Goal: Task Accomplishment & Management: Use online tool/utility

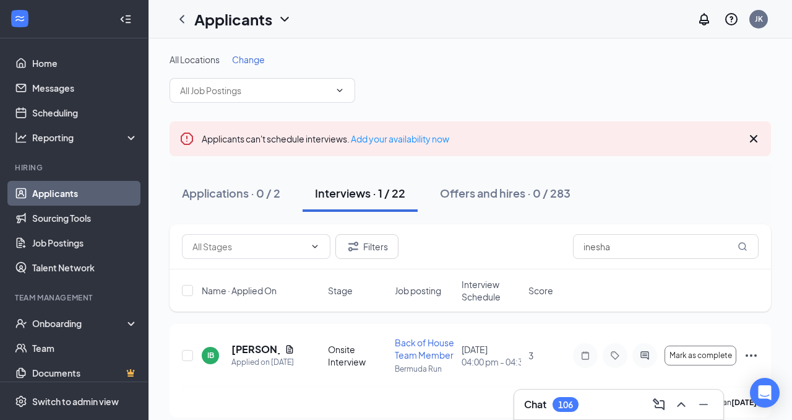
scroll to position [23, 0]
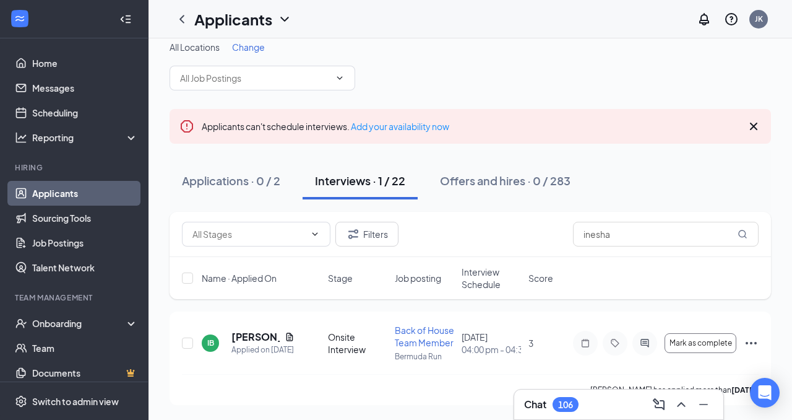
click at [552, 402] on div "Chat 106" at bounding box center [551, 404] width 54 height 15
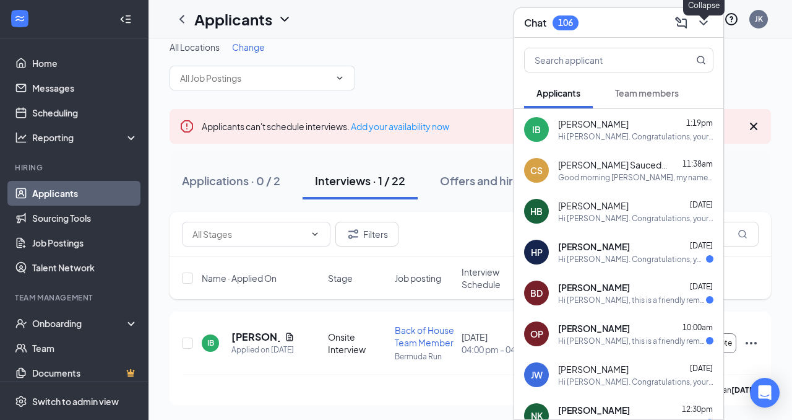
click at [705, 19] on icon "ChevronDown" at bounding box center [703, 22] width 15 height 15
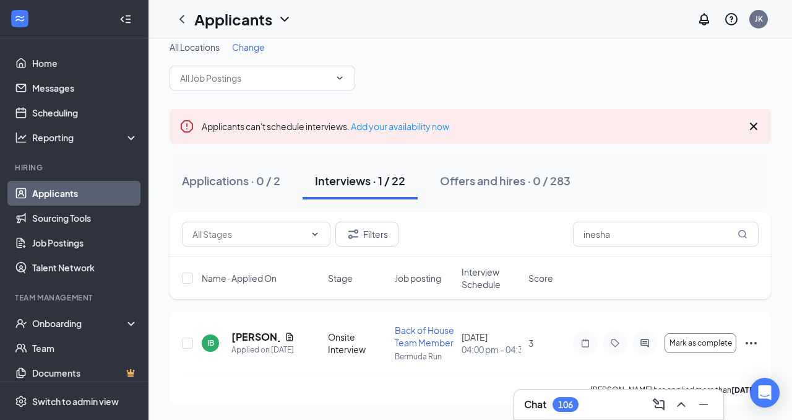
click at [558, 392] on div "Chat 106" at bounding box center [618, 404] width 209 height 30
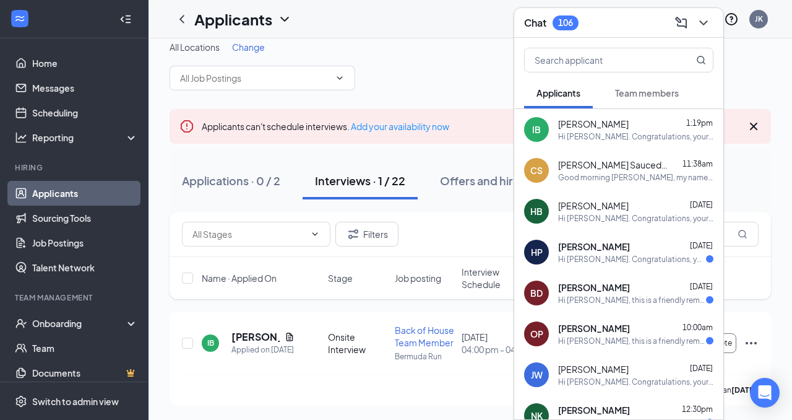
click at [276, 173] on div "Applications · 0 / 2" at bounding box center [231, 180] width 98 height 15
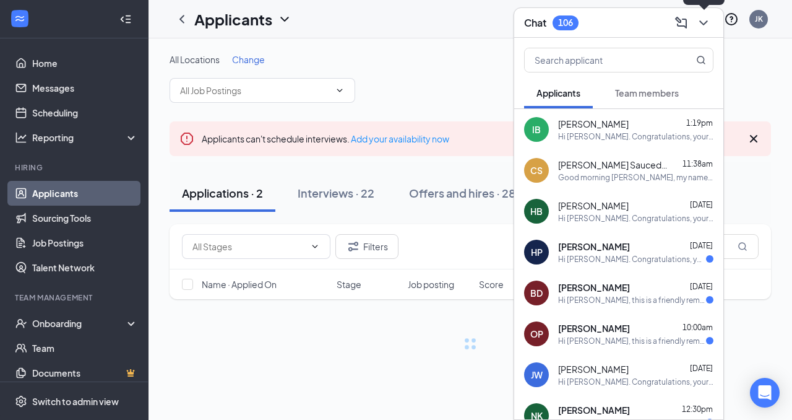
click at [705, 21] on icon "ChevronDown" at bounding box center [703, 22] width 15 height 15
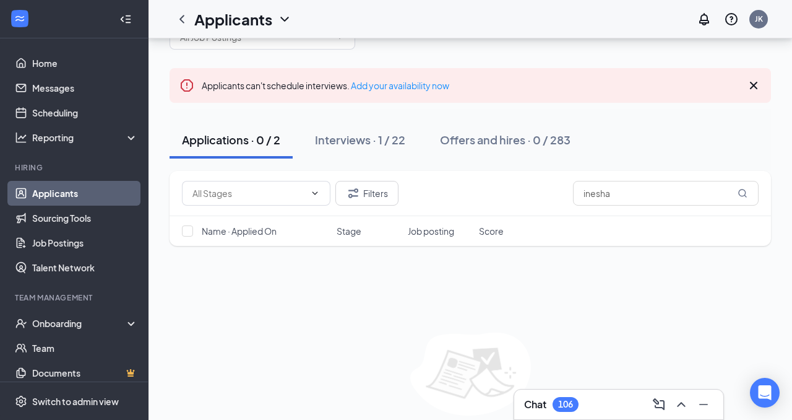
scroll to position [84, 0]
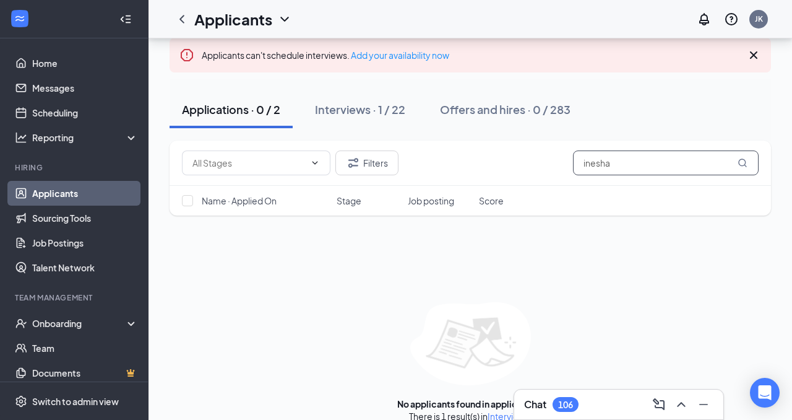
drag, startPoint x: 628, startPoint y: 164, endPoint x: 566, endPoint y: 164, distance: 62.5
click at [569, 164] on div "Filters inesha" at bounding box center [470, 162] width 577 height 25
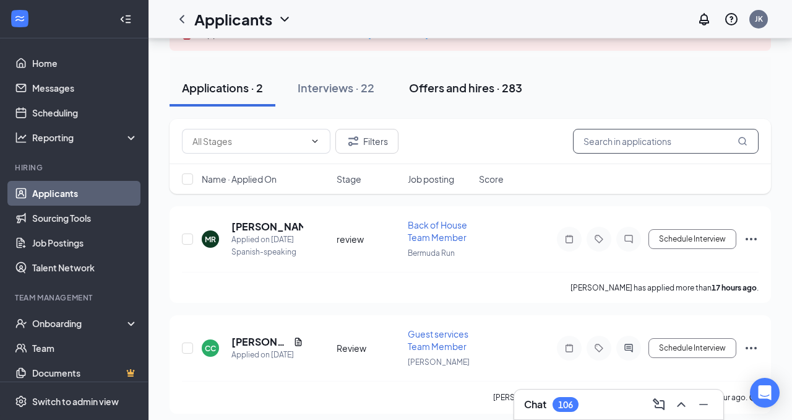
scroll to position [112, 0]
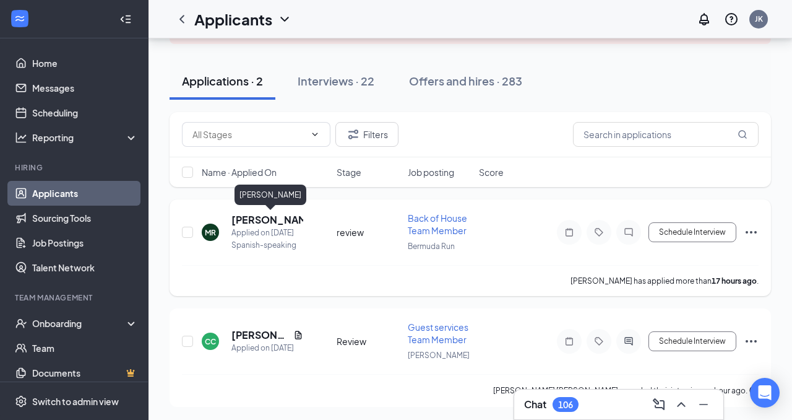
click at [259, 220] on h5 "[PERSON_NAME]" at bounding box center [268, 220] width 72 height 14
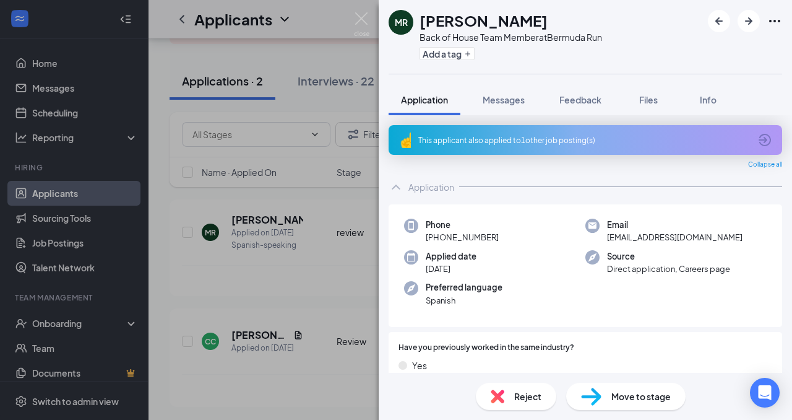
click at [501, 97] on span "Messages" at bounding box center [504, 99] width 42 height 11
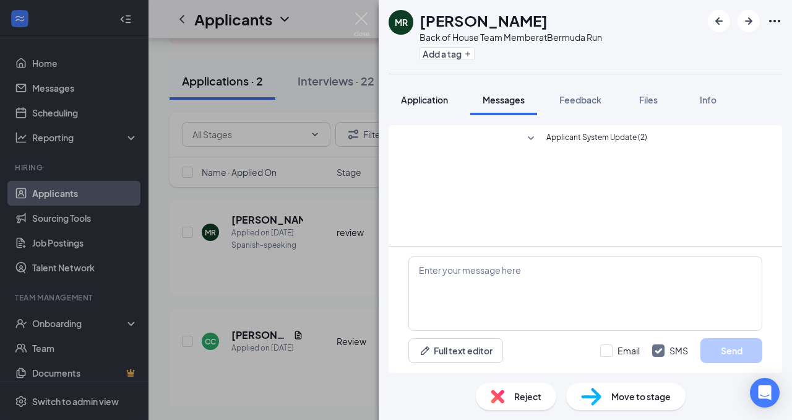
click at [435, 103] on span "Application" at bounding box center [424, 99] width 47 height 11
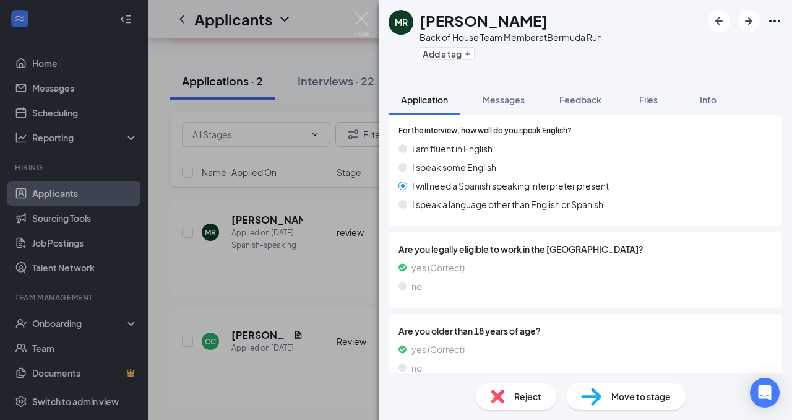
scroll to position [740, 0]
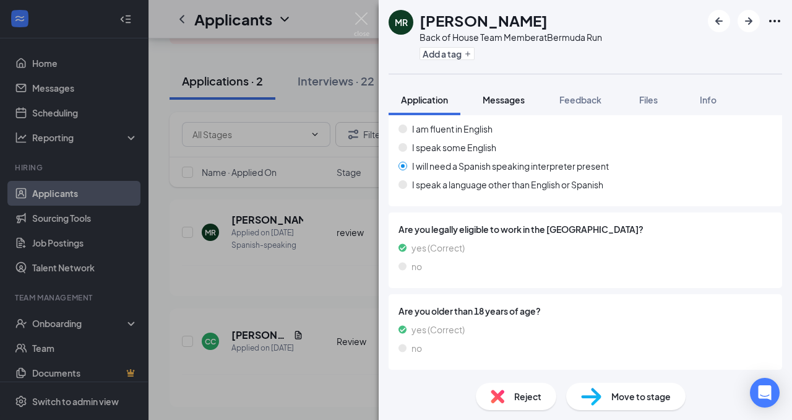
click at [509, 96] on span "Messages" at bounding box center [504, 99] width 42 height 11
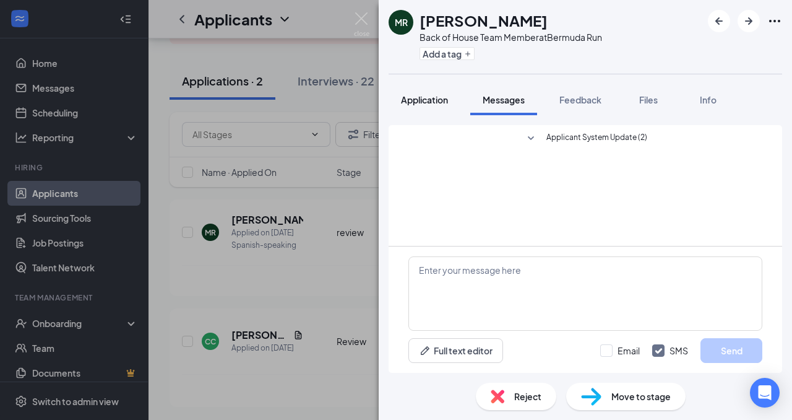
click at [431, 103] on span "Application" at bounding box center [424, 99] width 47 height 11
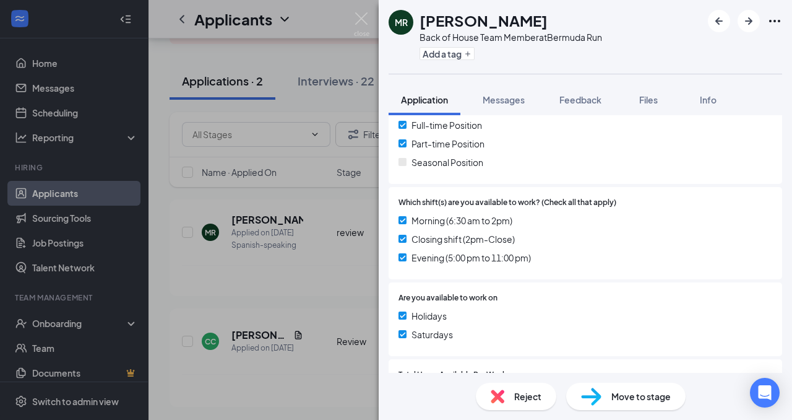
scroll to position [288, 0]
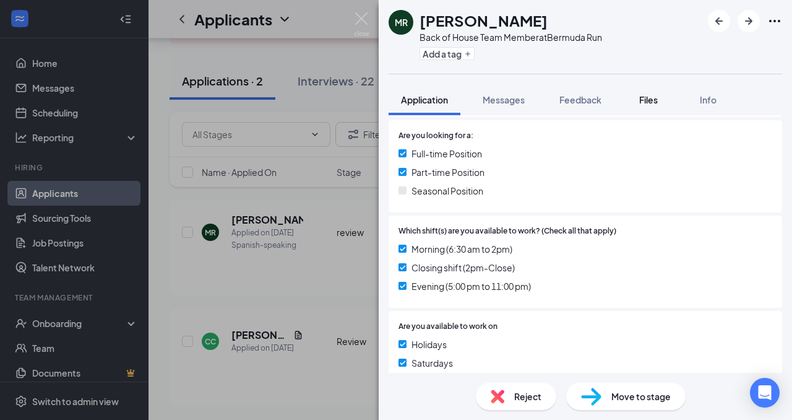
click at [656, 97] on span "Files" at bounding box center [649, 99] width 19 height 11
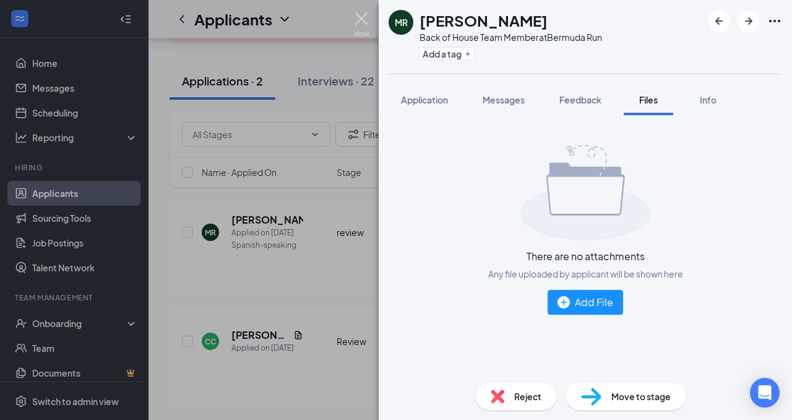
click at [359, 18] on img at bounding box center [361, 24] width 15 height 24
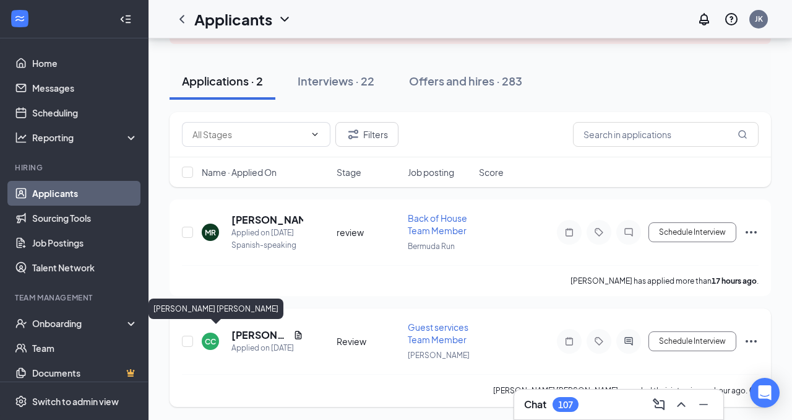
click at [239, 332] on h5 "[PERSON_NAME] [PERSON_NAME]" at bounding box center [260, 335] width 57 height 14
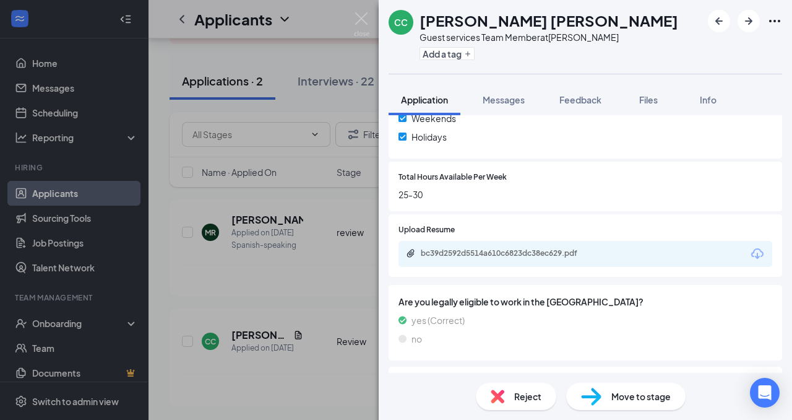
scroll to position [535, 0]
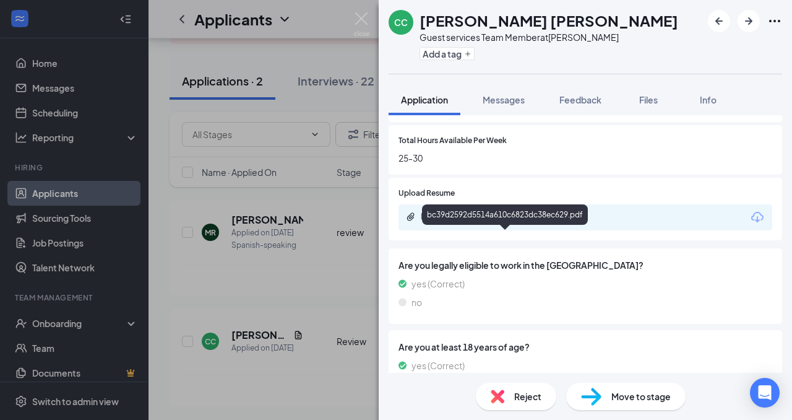
click at [458, 222] on div "bc39d2592d5514a610c6823dc38ec629.pdf" at bounding box center [507, 217] width 173 height 10
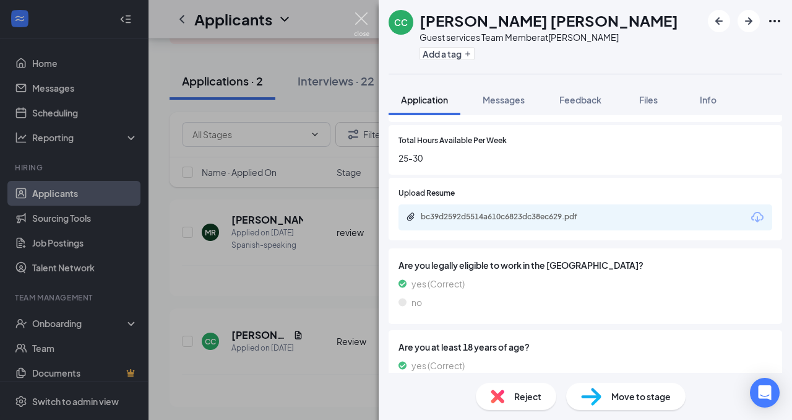
click at [363, 21] on img at bounding box center [361, 24] width 15 height 24
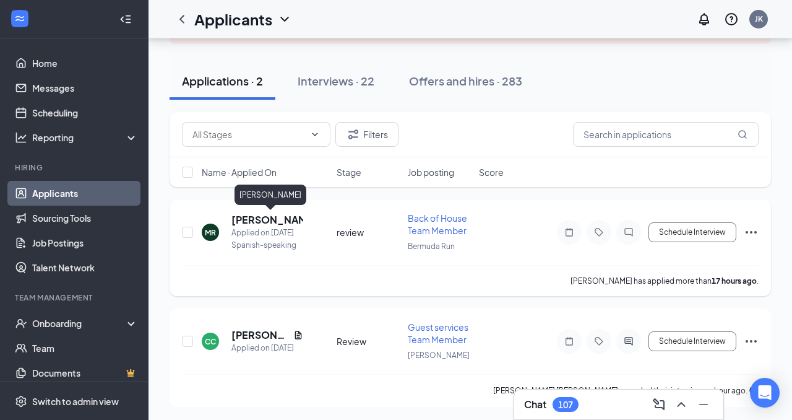
click at [239, 217] on h5 "[PERSON_NAME]" at bounding box center [268, 220] width 72 height 14
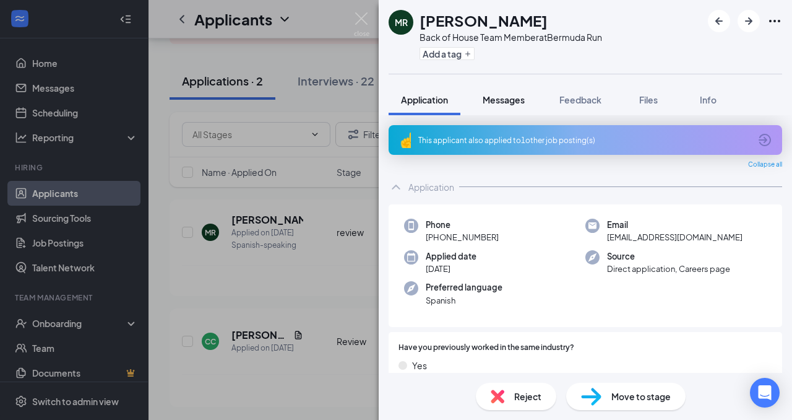
click at [508, 92] on button "Messages" at bounding box center [504, 99] width 67 height 31
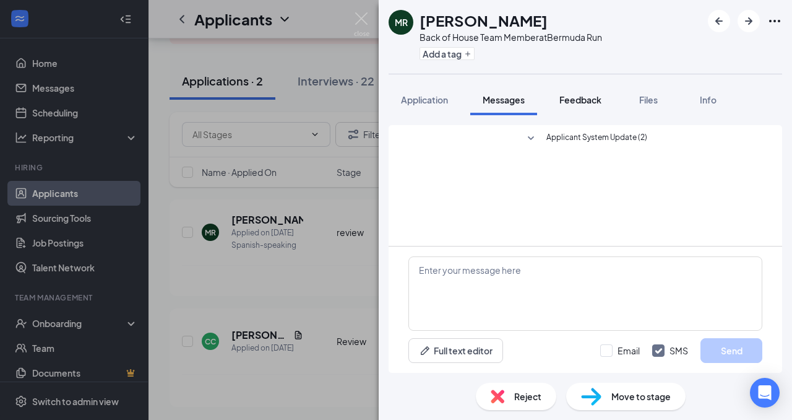
click at [579, 105] on div "Feedback" at bounding box center [581, 99] width 42 height 12
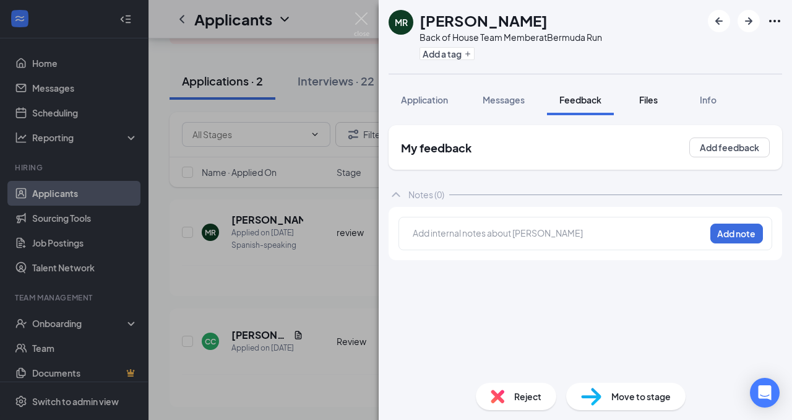
click at [648, 105] on span "Files" at bounding box center [649, 99] width 19 height 11
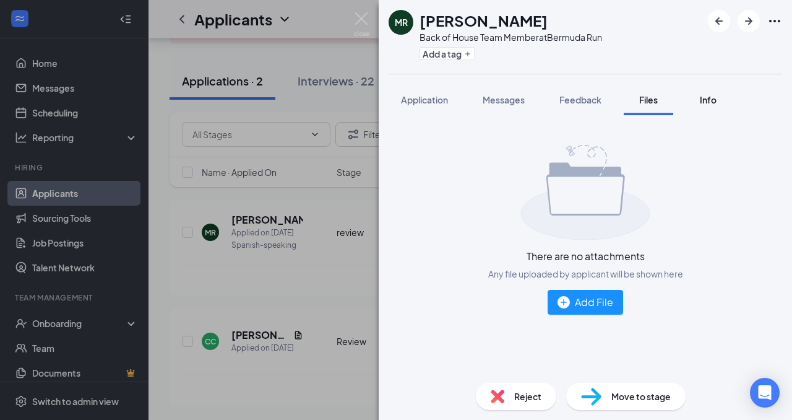
click at [708, 106] on button "Info" at bounding box center [708, 99] width 50 height 31
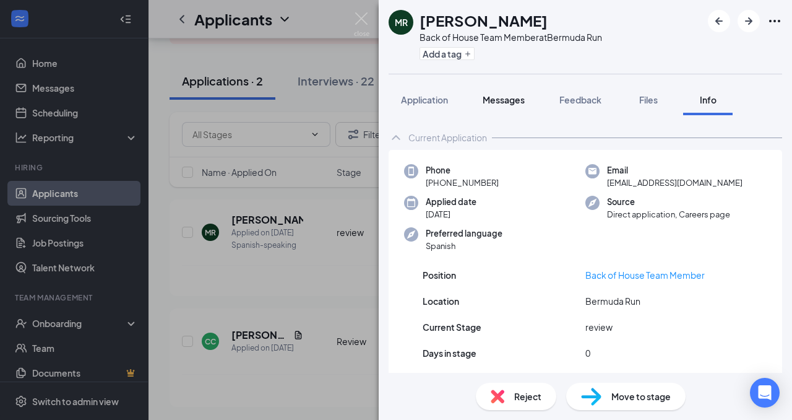
click at [491, 95] on span "Messages" at bounding box center [504, 99] width 42 height 11
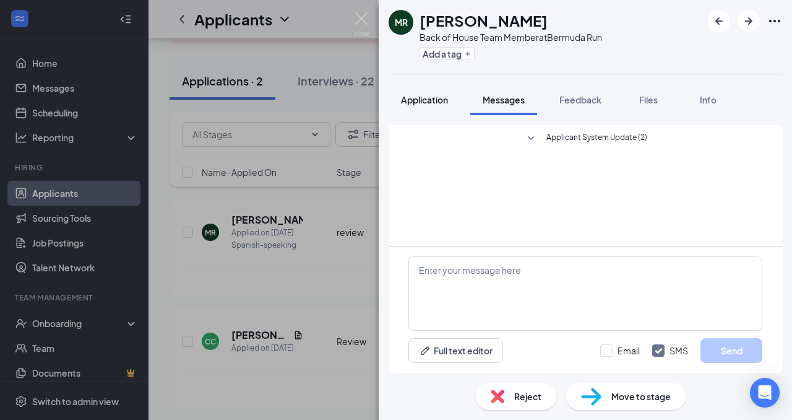
click at [435, 95] on span "Application" at bounding box center [424, 99] width 47 height 11
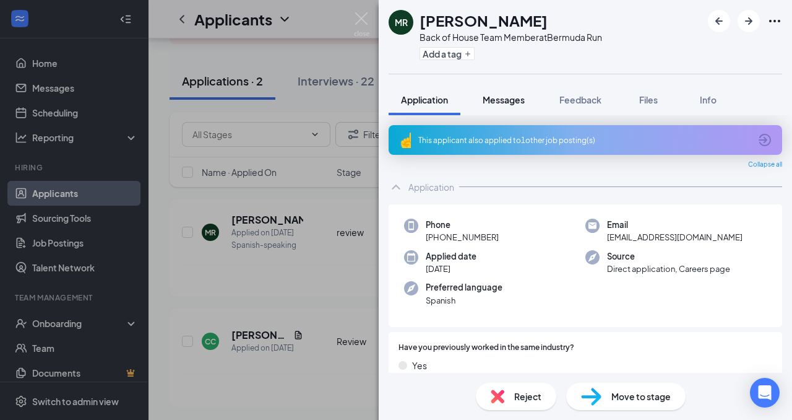
click at [509, 98] on span "Messages" at bounding box center [504, 99] width 42 height 11
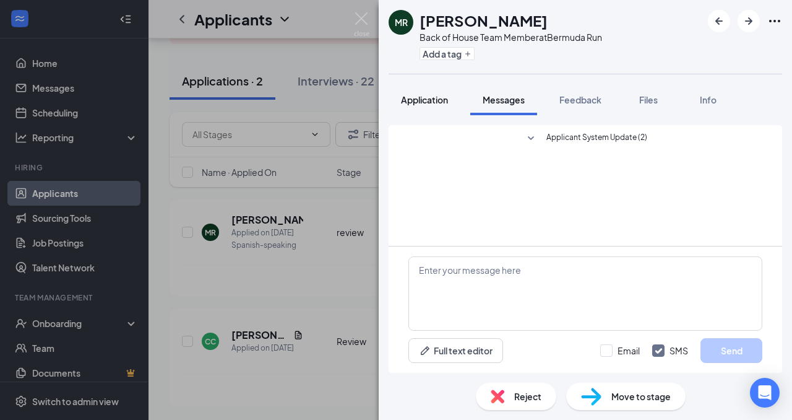
click at [427, 106] on button "Application" at bounding box center [425, 99] width 72 height 31
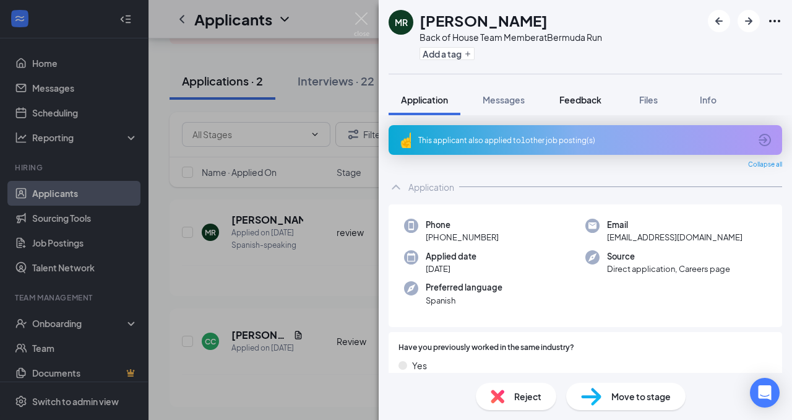
click at [578, 98] on span "Feedback" at bounding box center [581, 99] width 42 height 11
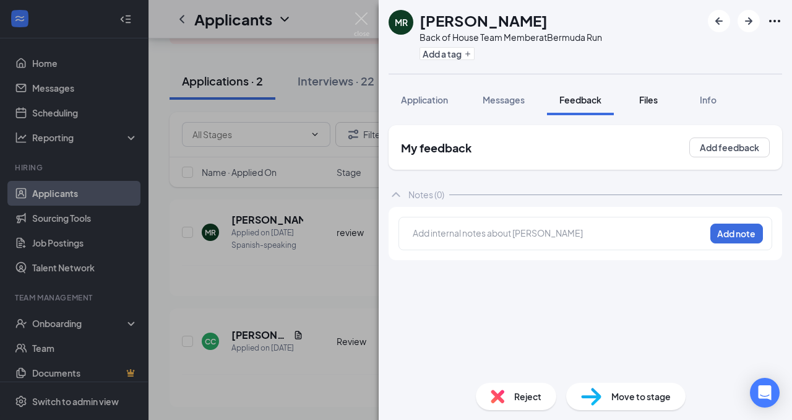
click at [645, 103] on span "Files" at bounding box center [649, 99] width 19 height 11
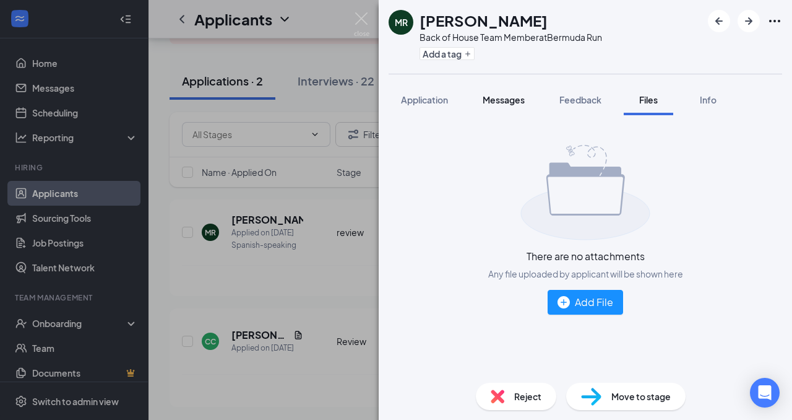
click at [503, 100] on span "Messages" at bounding box center [504, 99] width 42 height 11
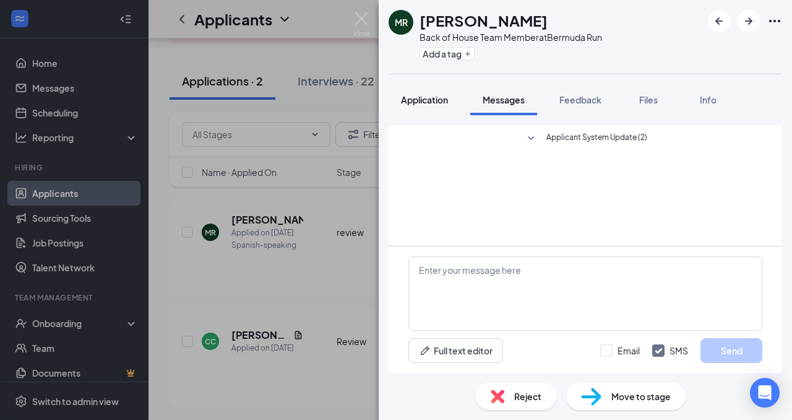
click at [431, 106] on button "Application" at bounding box center [425, 99] width 72 height 31
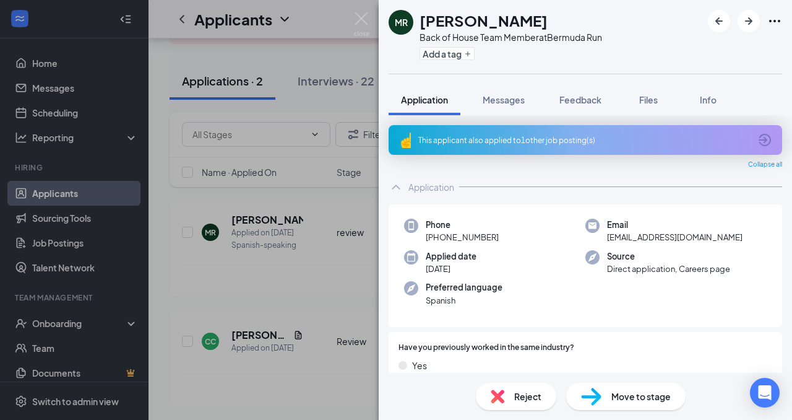
click at [365, 27] on img at bounding box center [361, 24] width 15 height 24
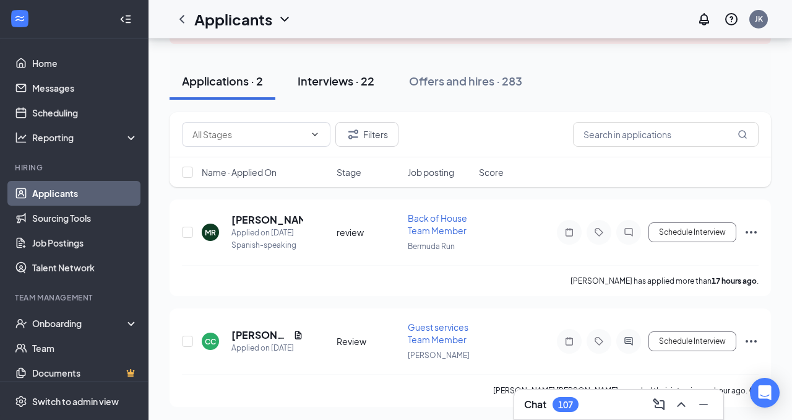
click at [349, 87] on div "Interviews · 22" at bounding box center [336, 80] width 77 height 15
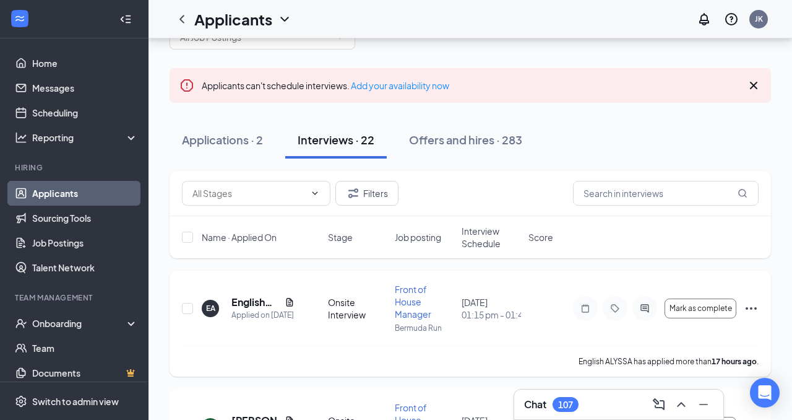
scroll to position [69, 0]
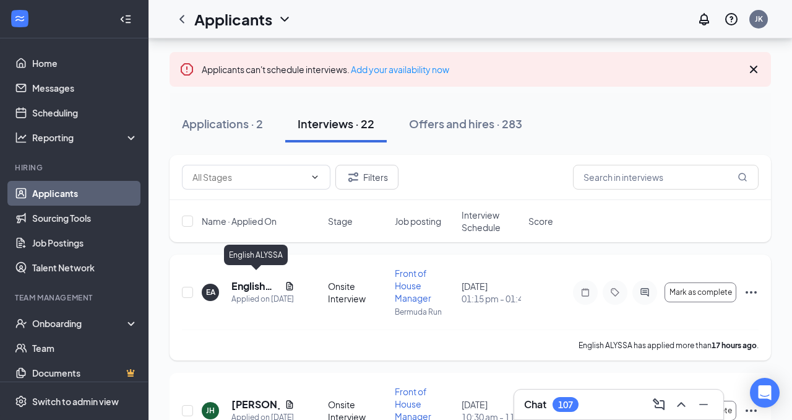
click at [246, 281] on h5 "English ALYSSA" at bounding box center [256, 286] width 48 height 14
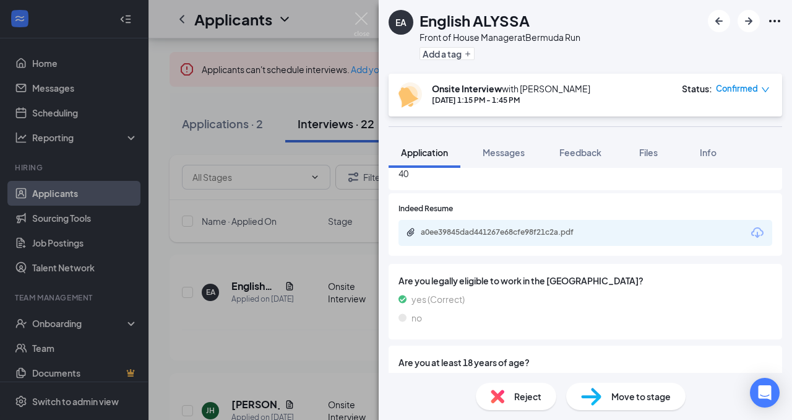
scroll to position [577, 0]
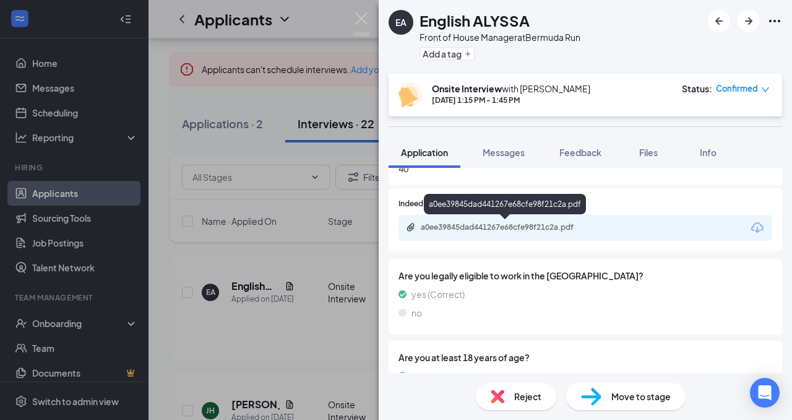
click at [442, 226] on div "a0ee39845dad441267e68cfe98f21c2a.pdf" at bounding box center [507, 227] width 173 height 10
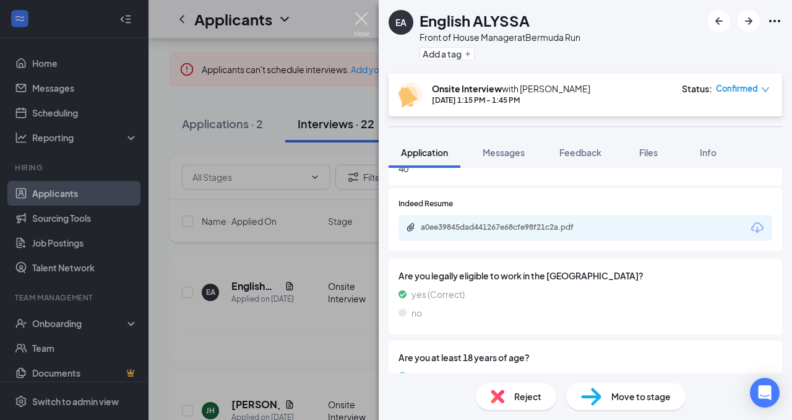
click at [355, 19] on img at bounding box center [361, 24] width 15 height 24
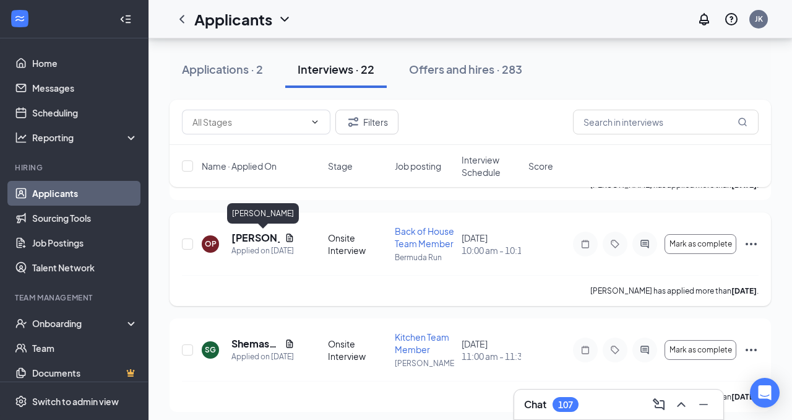
scroll to position [929, 0]
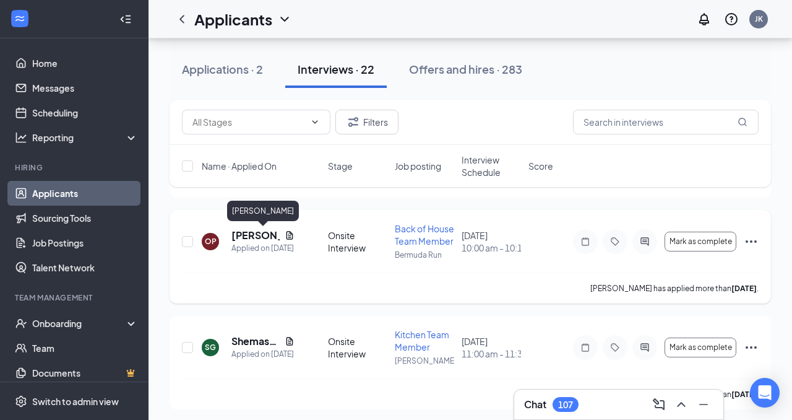
click at [247, 234] on h5 "[PERSON_NAME]" at bounding box center [256, 235] width 48 height 14
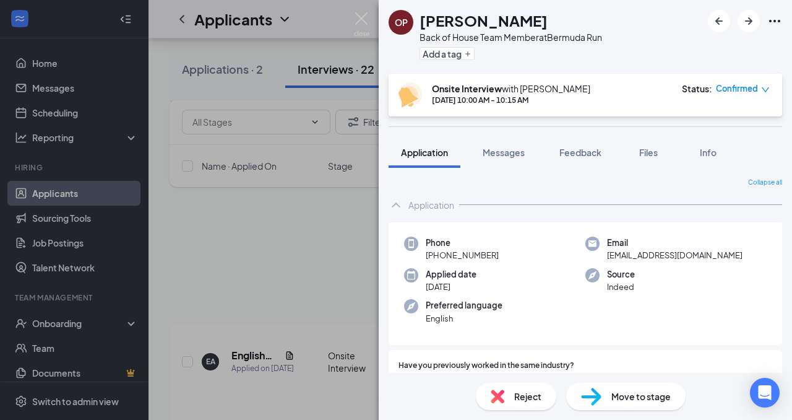
scroll to position [929, 0]
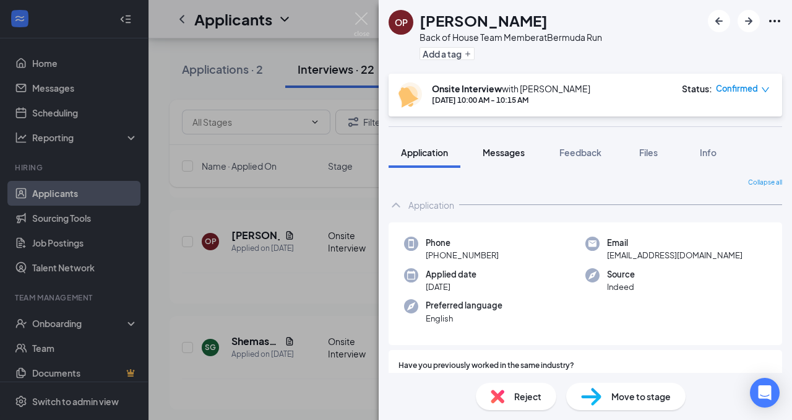
click at [518, 159] on button "Messages" at bounding box center [504, 152] width 67 height 31
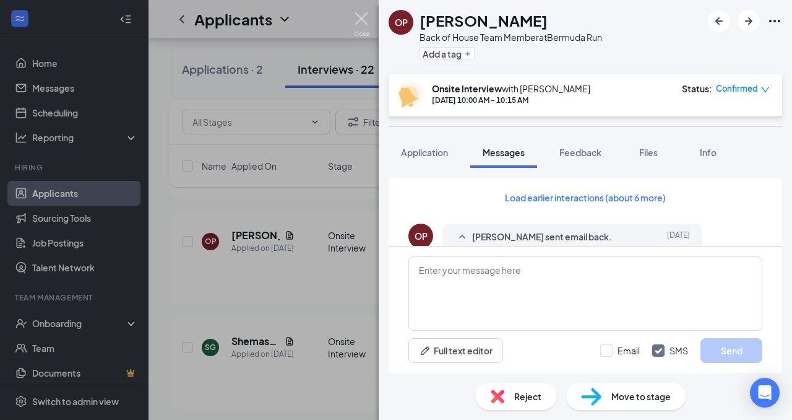
click at [362, 20] on img at bounding box center [361, 24] width 15 height 24
